Goal: Find specific page/section: Find specific page/section

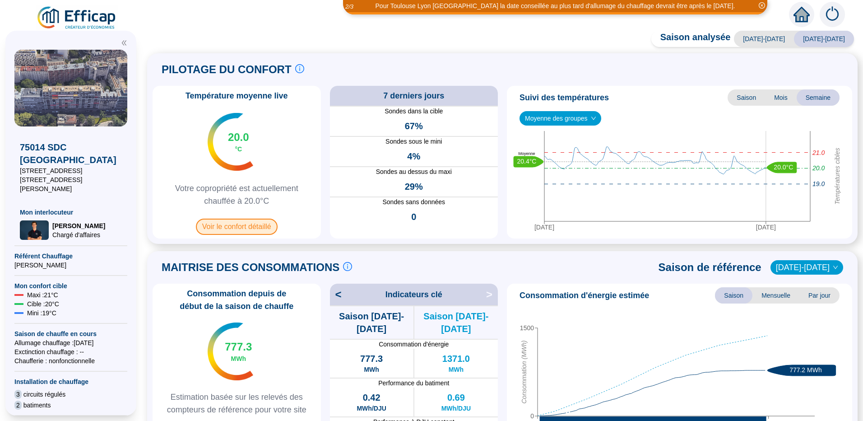
click at [235, 228] on span "Voir le confort détaillé" at bounding box center [237, 226] width 82 height 16
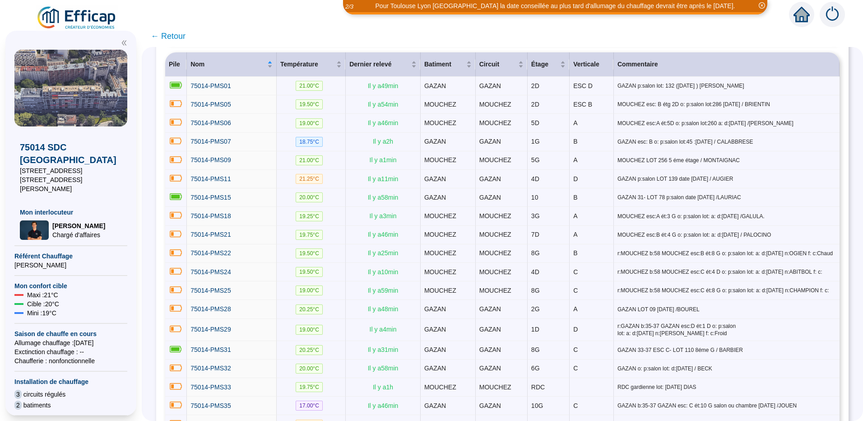
scroll to position [45, 0]
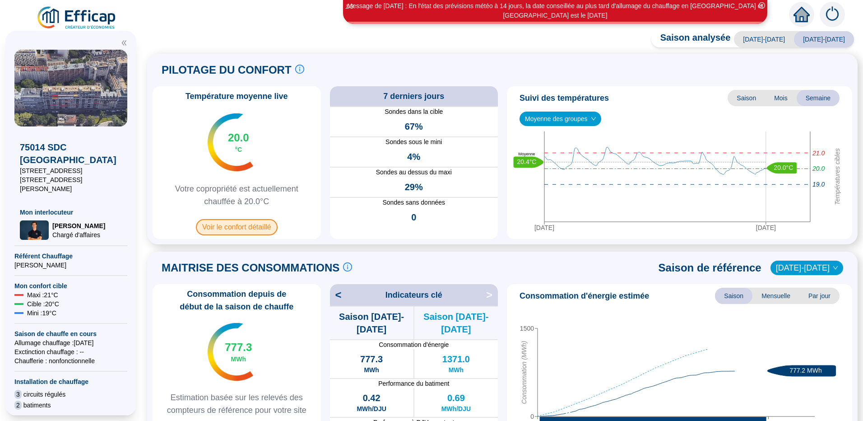
click at [221, 229] on span "Voir le confort détaillé" at bounding box center [237, 227] width 82 height 16
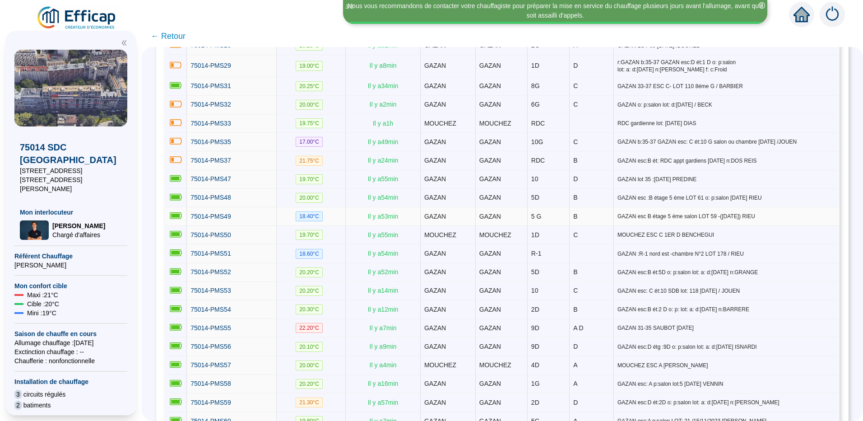
scroll to position [352, 0]
